Goal: Task Accomplishment & Management: Use online tool/utility

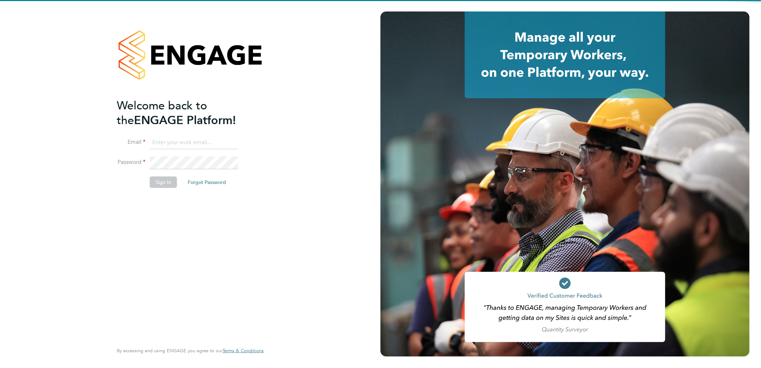
type input "[EMAIL_ADDRESS][DOMAIN_NAME]"
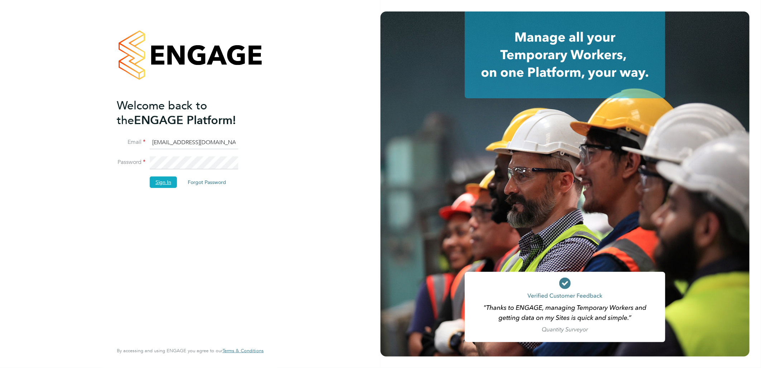
click at [170, 181] on button "Sign In" at bounding box center [163, 181] width 27 height 11
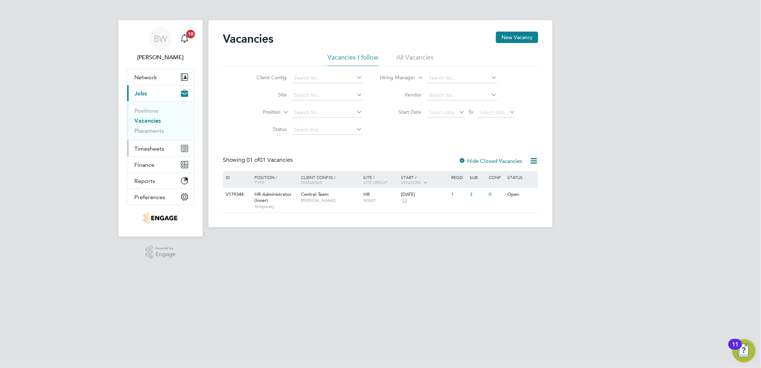
click at [148, 147] on span "Timesheets" at bounding box center [149, 148] width 30 height 7
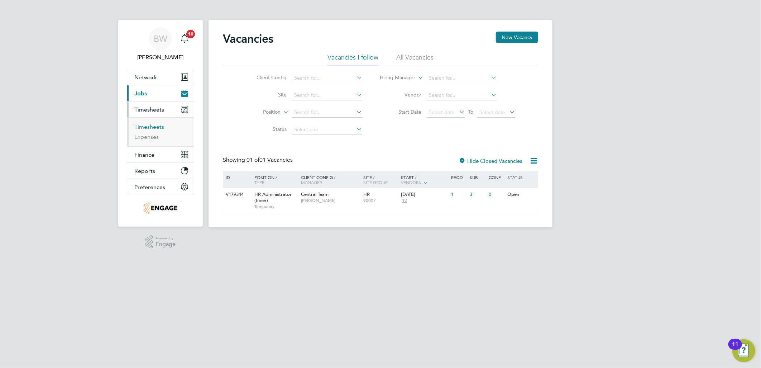
click at [152, 126] on link "Timesheets" at bounding box center [149, 126] width 30 height 7
